Goal: Transaction & Acquisition: Purchase product/service

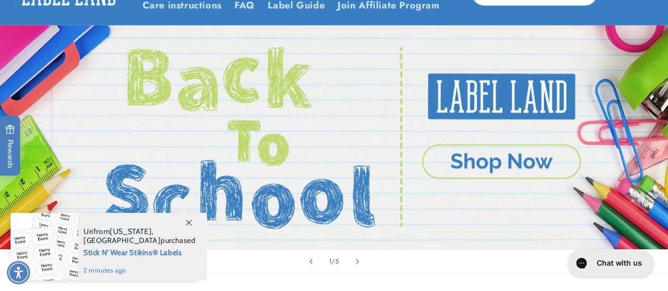
scroll to position [86, 0]
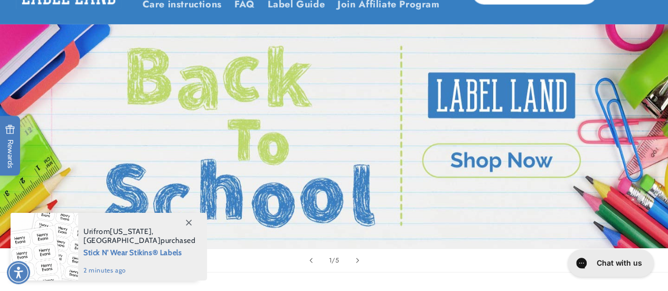
click at [188, 224] on icon at bounding box center [189, 223] width 6 height 6
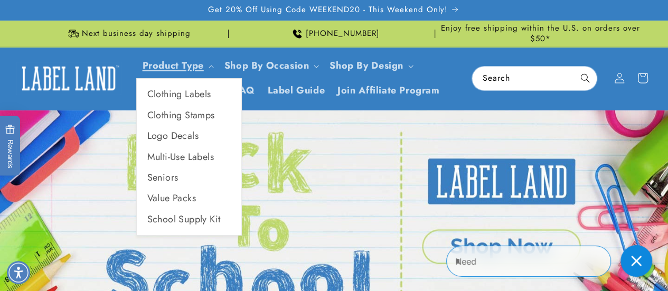
scroll to position [0, 0]
click at [171, 95] on link "Clothing Labels" at bounding box center [189, 94] width 105 height 21
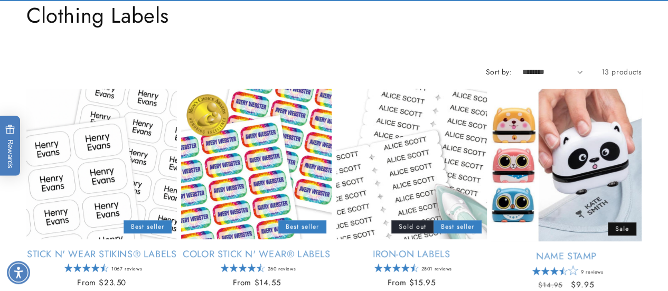
scroll to position [126, 0]
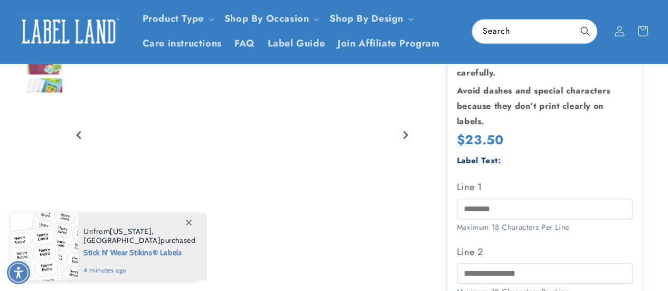
scroll to position [231, 0]
click at [182, 218] on span at bounding box center [188, 222] width 19 height 19
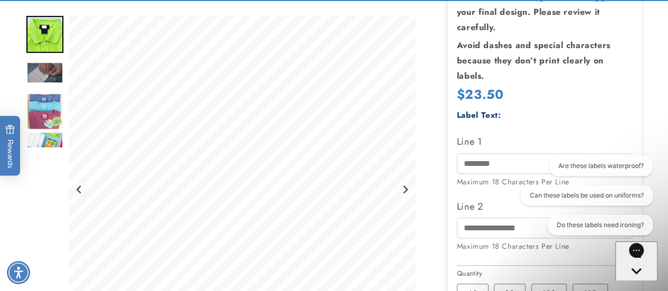
scroll to position [277, 0]
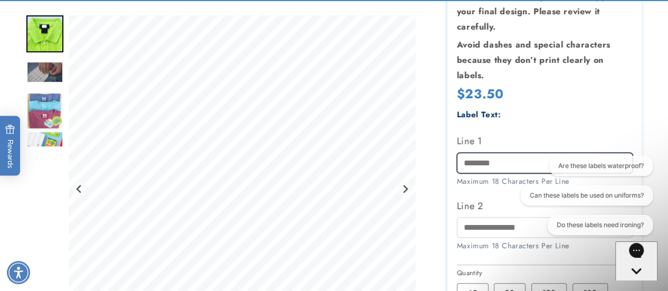
click at [471, 154] on input "Line 1" at bounding box center [545, 163] width 176 height 21
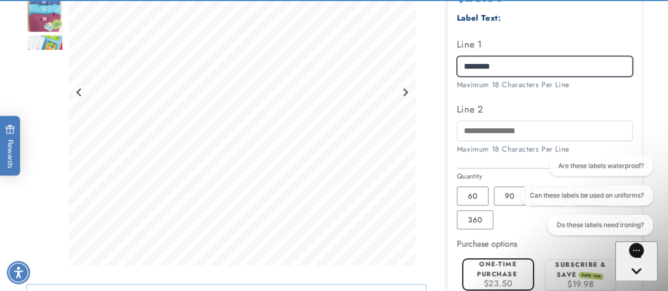
scroll to position [374, 0]
type input "********"
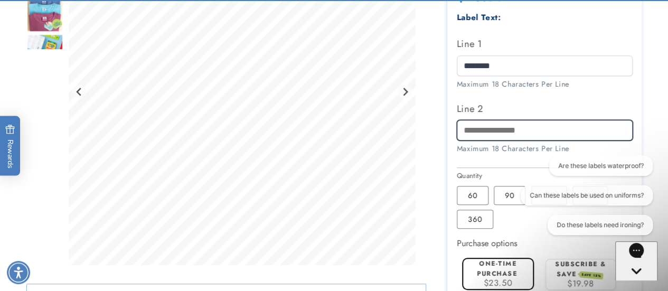
click at [483, 135] on input "Line 2" at bounding box center [545, 130] width 176 height 21
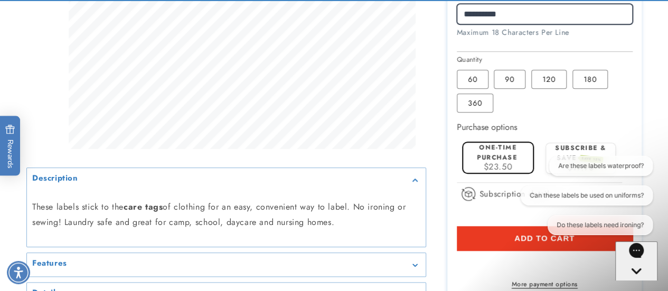
scroll to position [508, 0]
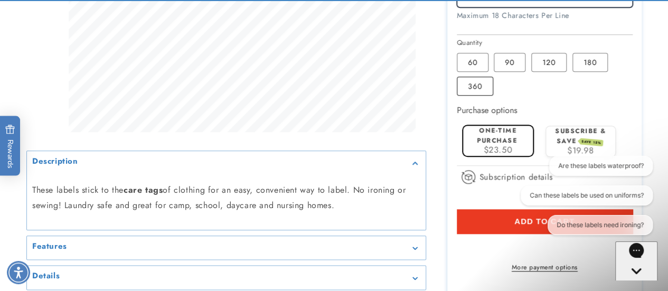
type input "**********"
click at [481, 85] on label "360 Variant sold out or unavailable" at bounding box center [475, 86] width 36 height 19
click at [585, 65] on label "180 Variant sold out or unavailable" at bounding box center [590, 62] width 35 height 19
click at [475, 89] on label "360 Variant sold out or unavailable" at bounding box center [475, 86] width 36 height 19
click at [477, 62] on label "60 Variant sold out or unavailable" at bounding box center [473, 62] width 32 height 19
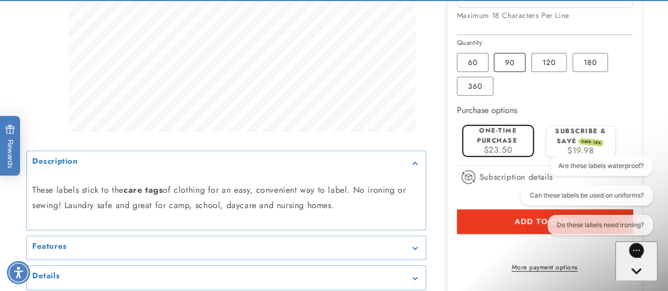
click at [504, 61] on label "90 Variant sold out or unavailable" at bounding box center [510, 62] width 32 height 19
click at [476, 62] on label "60 Variant sold out or unavailable" at bounding box center [473, 62] width 32 height 19
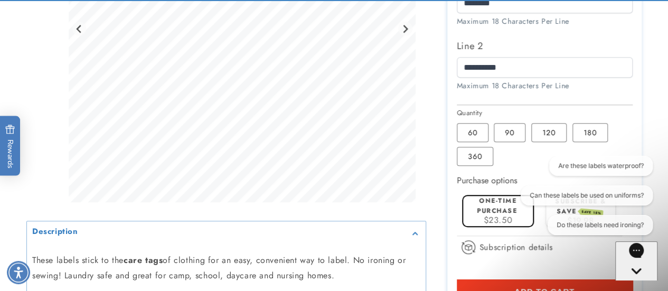
scroll to position [449, 0]
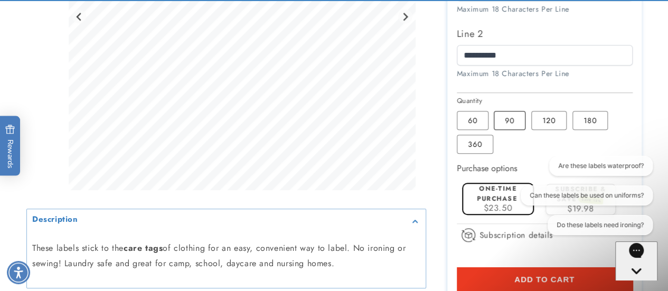
click at [519, 120] on label "90 Variant sold out or unavailable" at bounding box center [510, 120] width 32 height 19
click at [543, 124] on label "120 Variant sold out or unavailable" at bounding box center [548, 120] width 35 height 19
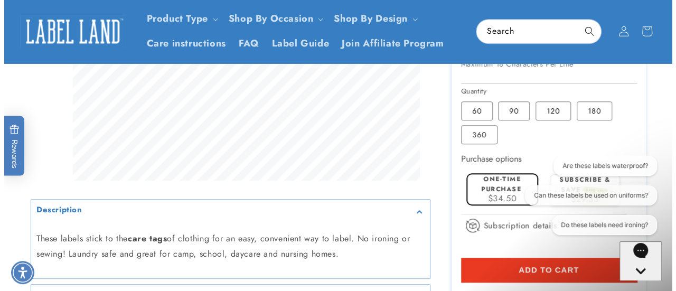
scroll to position [454, 0]
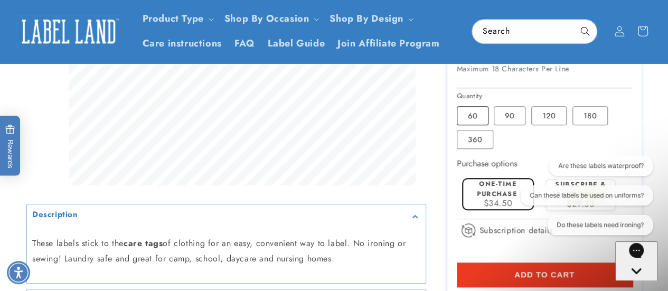
click at [476, 111] on label "60 Variant sold out or unavailable" at bounding box center [473, 115] width 32 height 19
click at [518, 112] on label "90 Variant sold out or unavailable" at bounding box center [510, 115] width 32 height 19
click at [485, 109] on label "60 Variant sold out or unavailable" at bounding box center [473, 115] width 32 height 19
click at [506, 109] on label "90 Variant sold out or unavailable" at bounding box center [510, 115] width 32 height 19
click at [527, 277] on span "Add to cart" at bounding box center [544, 275] width 60 height 10
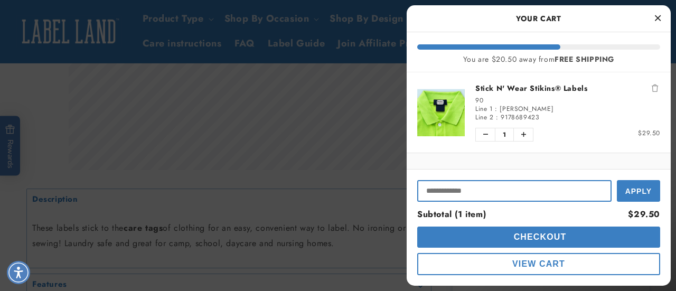
click at [543, 194] on input "Input Discount" at bounding box center [514, 191] width 194 height 22
click at [617, 178] on button "Apply" at bounding box center [638, 190] width 43 height 24
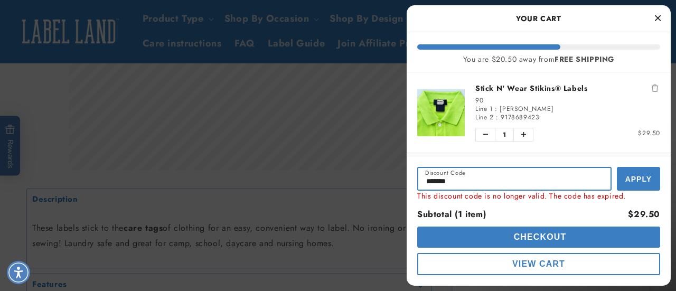
click at [543, 185] on input "*******" at bounding box center [514, 179] width 194 height 24
type input "*********"
click at [617, 167] on button "Apply" at bounding box center [638, 179] width 43 height 24
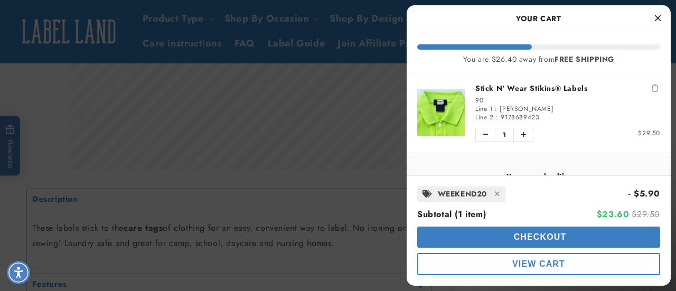
click at [657, 22] on icon "Close Cart" at bounding box center [658, 18] width 6 height 10
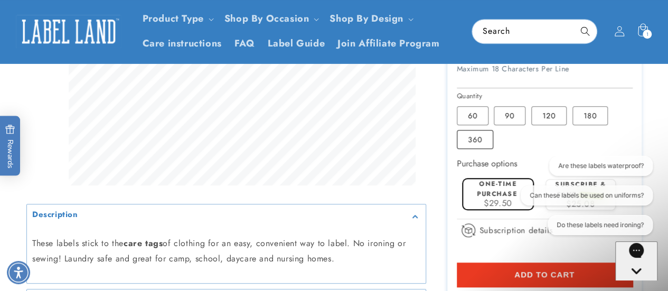
click at [486, 136] on label "360 Variant sold out or unavailable" at bounding box center [475, 139] width 36 height 19
click at [589, 119] on label "180 Variant sold out or unavailable" at bounding box center [590, 115] width 35 height 19
click at [641, 32] on icon at bounding box center [642, 31] width 25 height 25
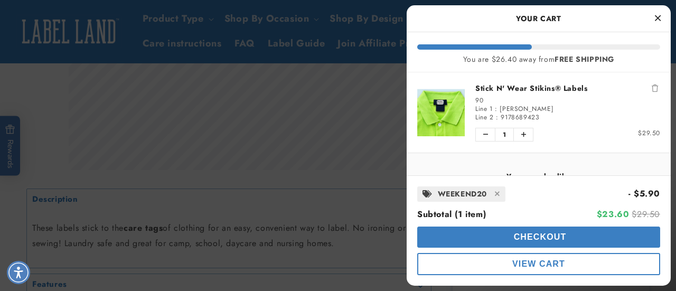
click at [655, 22] on icon "Close Cart" at bounding box center [658, 18] width 6 height 10
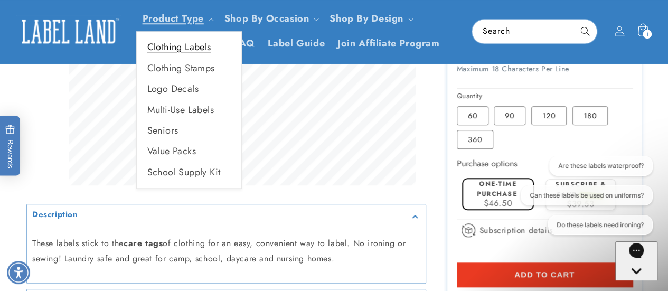
click at [183, 50] on link "Clothing Labels" at bounding box center [189, 47] width 105 height 21
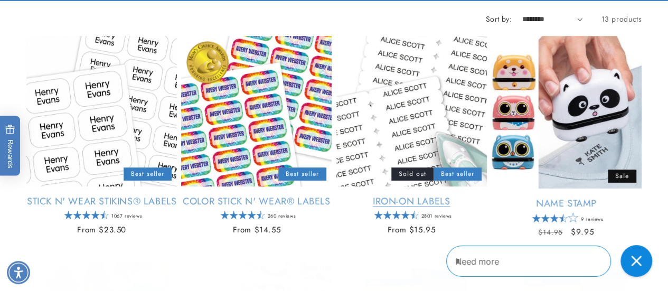
click at [420, 195] on link "Iron-On Labels" at bounding box center [411, 201] width 151 height 12
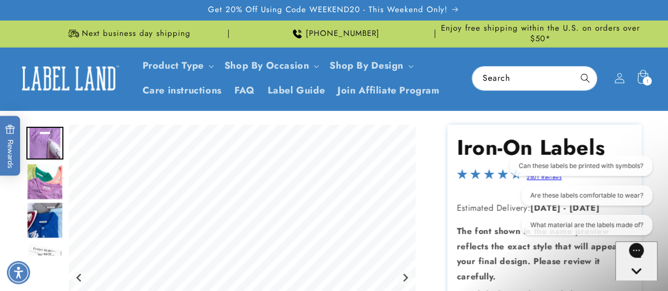
click at [651, 82] on div "1 1 item" at bounding box center [647, 81] width 9 height 9
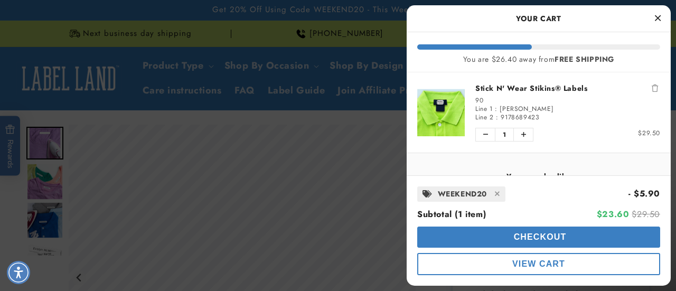
click at [541, 87] on link "Stick N' Wear Stikins® Labels" at bounding box center [567, 88] width 185 height 11
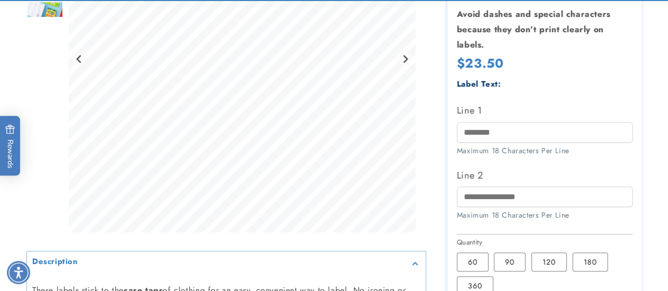
scroll to position [318, 0]
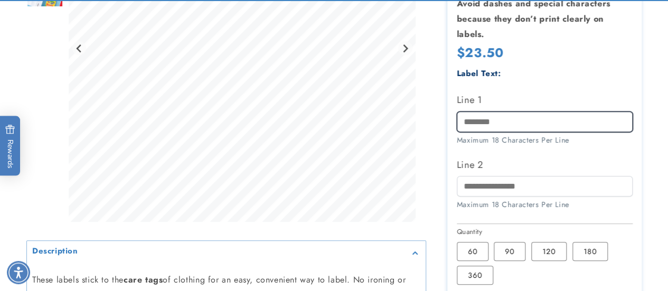
click at [519, 120] on input "Line 1" at bounding box center [545, 121] width 176 height 21
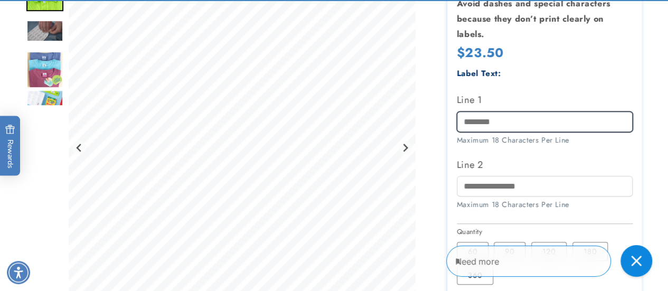
scroll to position [0, 0]
type input "********"
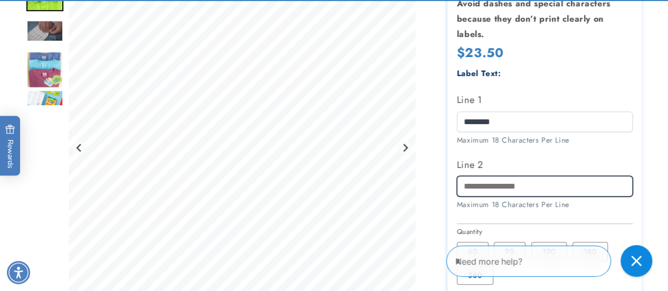
click at [510, 184] on input "Line 2" at bounding box center [545, 186] width 176 height 21
type input "**********"
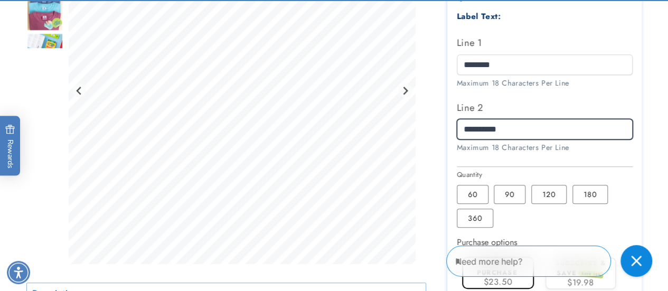
scroll to position [377, 0]
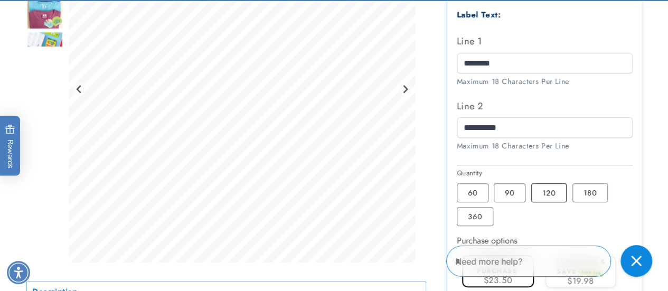
click at [547, 187] on label "120 Variant sold out or unavailable" at bounding box center [548, 192] width 35 height 19
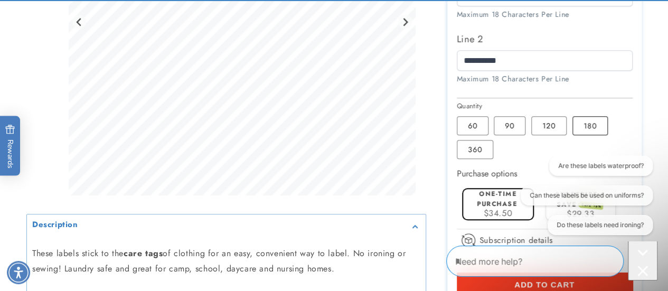
click at [592, 121] on label "180 Variant sold out or unavailable" at bounding box center [590, 125] width 35 height 19
click at [486, 152] on label "360 Variant sold out or unavailable" at bounding box center [475, 149] width 36 height 19
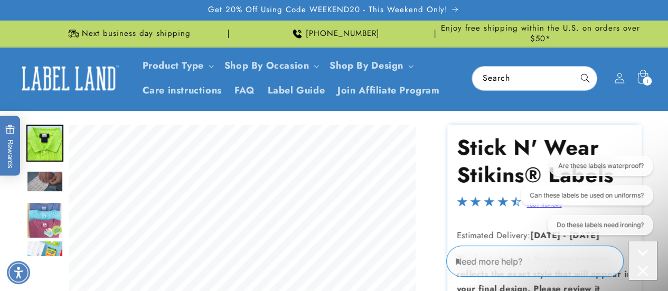
click at [636, 77] on icon at bounding box center [642, 78] width 25 height 25
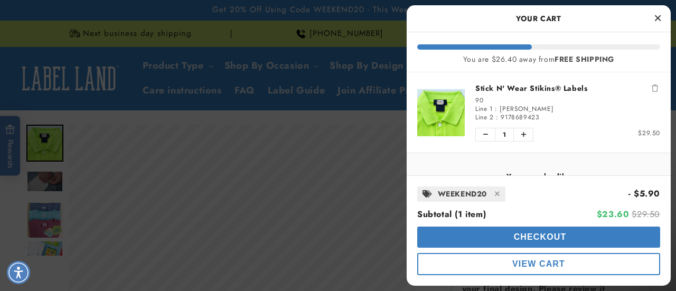
click at [544, 267] on span "View Cart" at bounding box center [538, 263] width 53 height 9
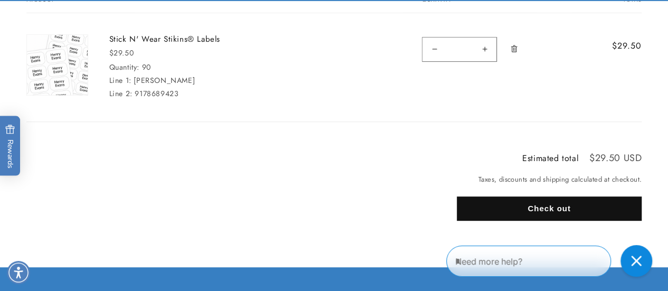
scroll to position [190, 0]
